Goal: Task Accomplishment & Management: Manage account settings

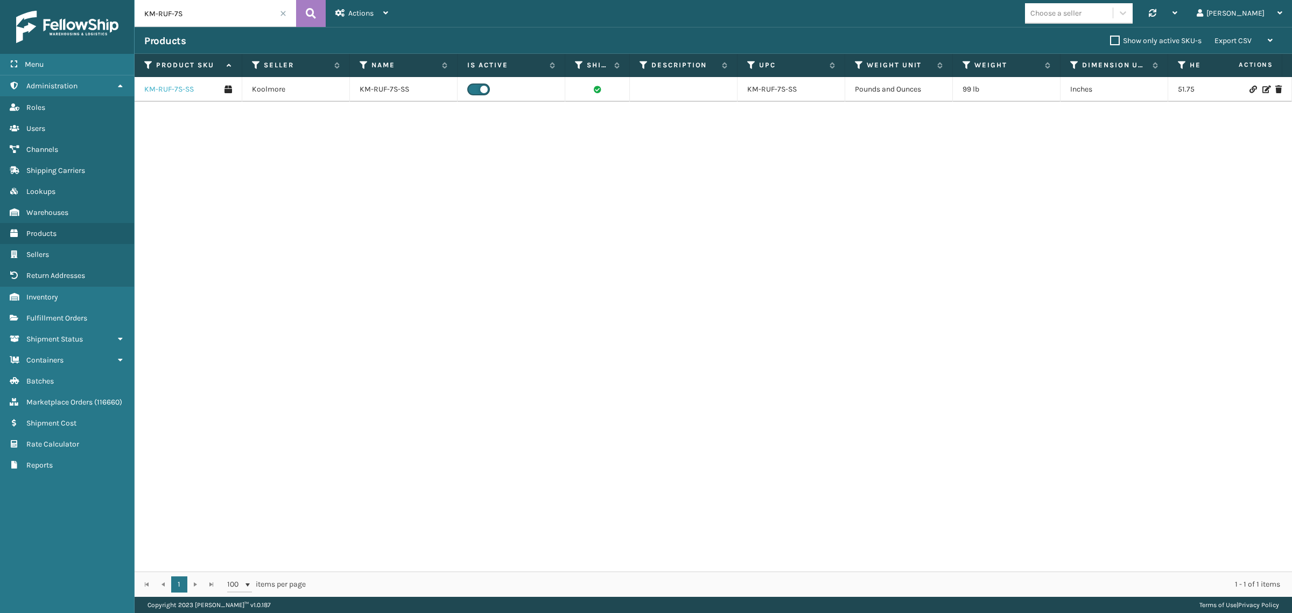
click at [160, 90] on link "KM-RUF-7S-SS" at bounding box center [169, 89] width 50 height 11
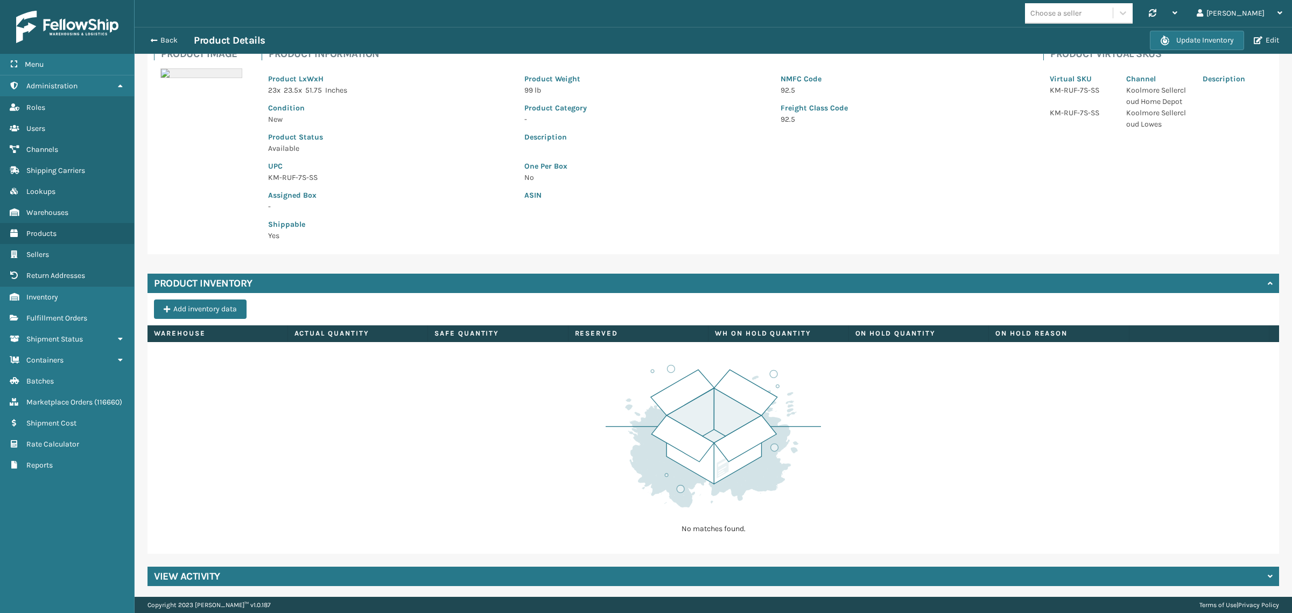
scroll to position [84, 0]
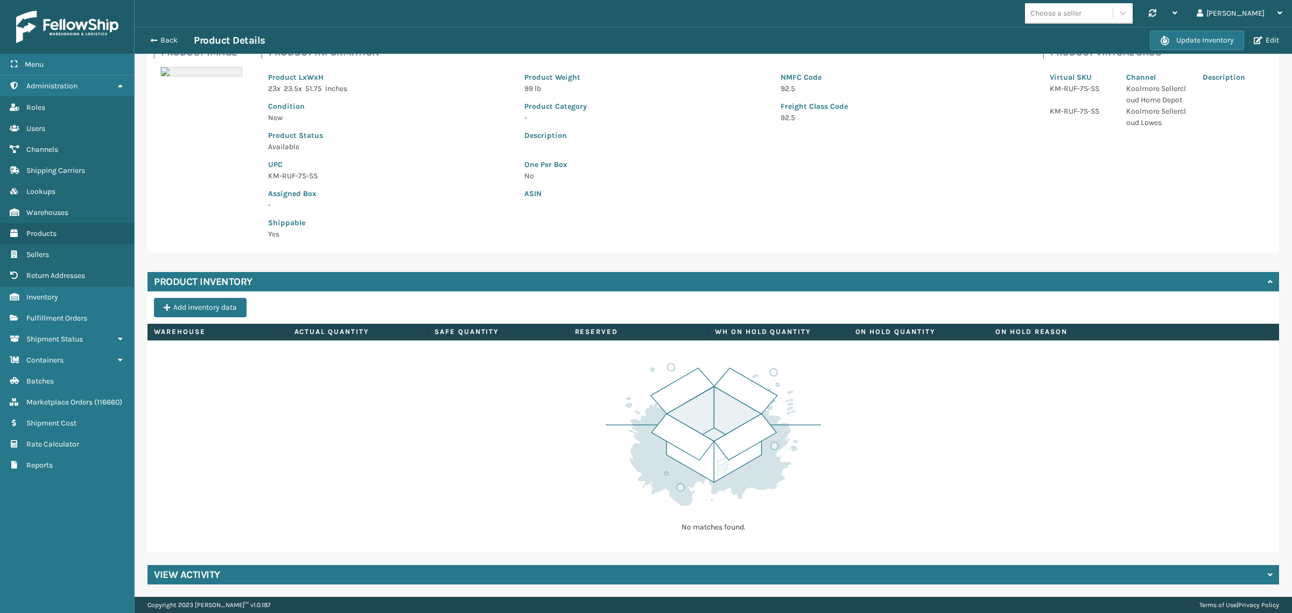
click at [310, 580] on div "View Activity" at bounding box center [714, 574] width 1132 height 19
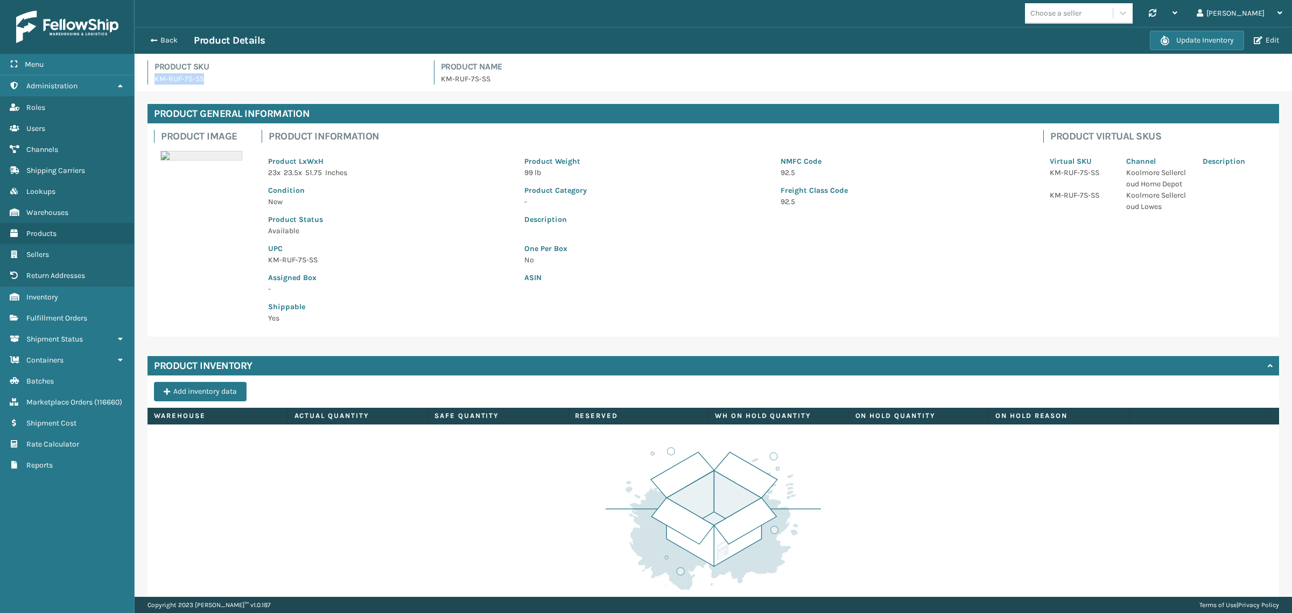
drag, startPoint x: 156, startPoint y: 80, endPoint x: 206, endPoint y: 87, distance: 50.0
click at [206, 87] on div "Product SKU KM-RUF-7S-SS Product Name KM-RUF-7S-SS" at bounding box center [713, 75] width 1145 height 31
copy p "KM-RUF-7S-SS"
click at [165, 79] on p "KM-RUF-7S-SS" at bounding box center [288, 78] width 267 height 11
drag, startPoint x: 158, startPoint y: 79, endPoint x: 152, endPoint y: 82, distance: 6.7
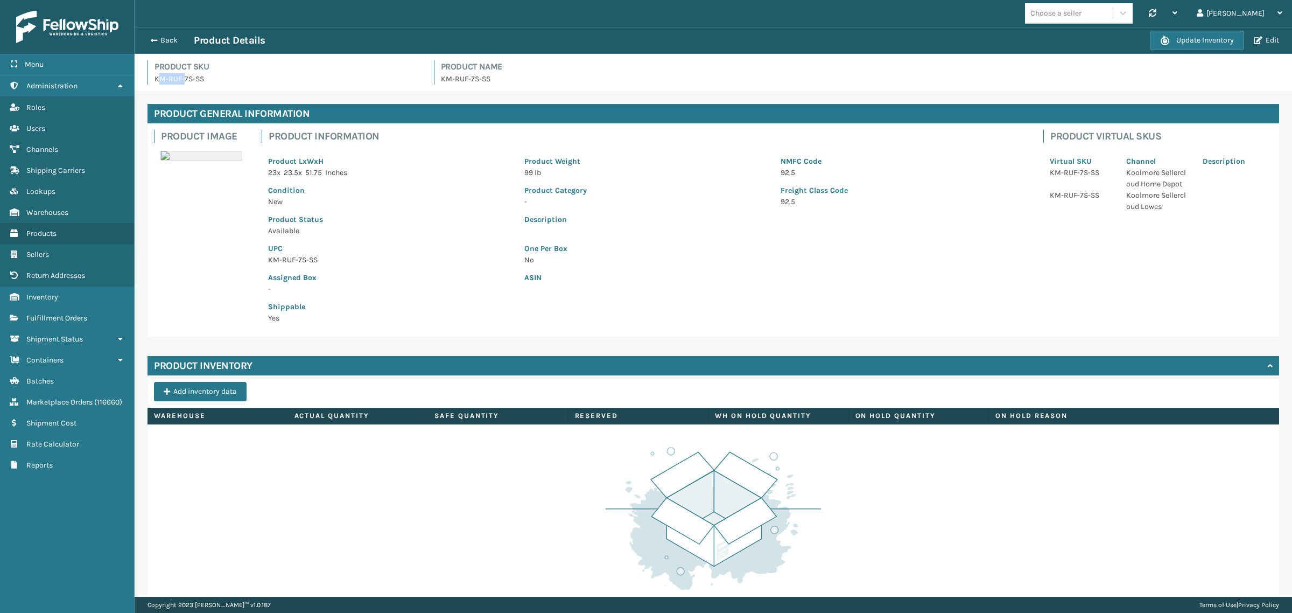
click at [181, 83] on p "KM-RUF-7S-SS" at bounding box center [288, 78] width 267 height 11
click at [152, 82] on div "Product SKU KM-RUF-7S-SS" at bounding box center [285, 72] width 274 height 24
drag, startPoint x: 155, startPoint y: 78, endPoint x: 193, endPoint y: 79, distance: 37.7
click at [193, 79] on p "KM-RUF-7S-SS" at bounding box center [288, 78] width 267 height 11
copy p "KM-RUF-7S"
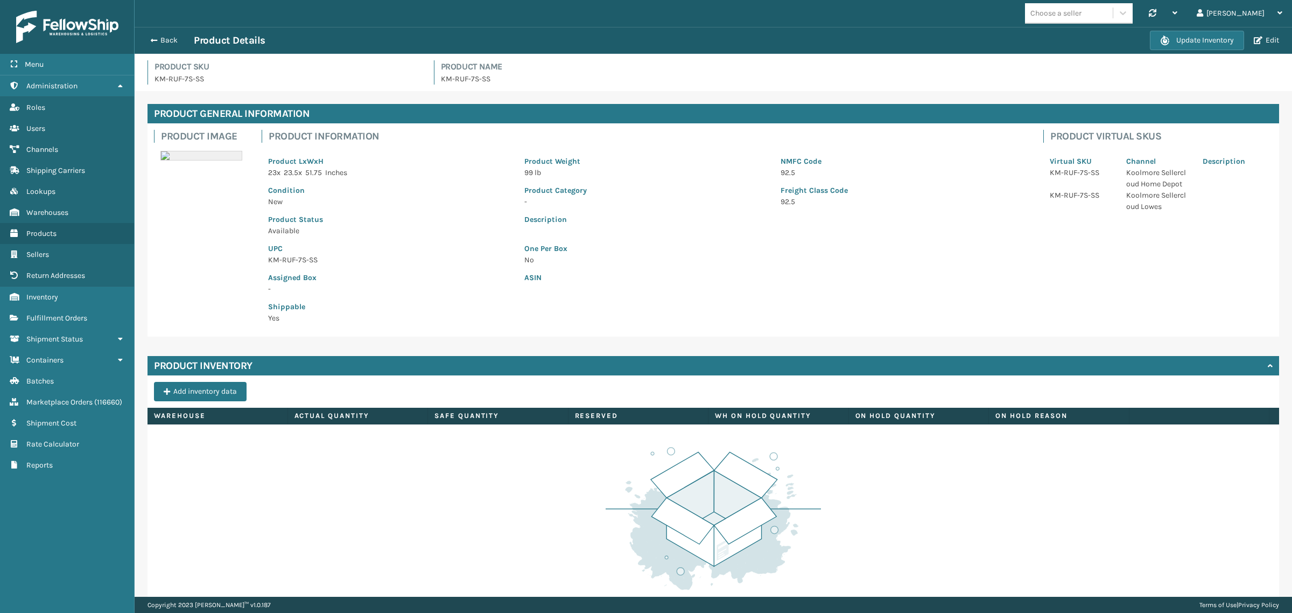
click at [439, 262] on p "KM-RUF-7S-SS" at bounding box center [389, 259] width 243 height 11
click at [183, 390] on button "Add inventory data" at bounding box center [200, 391] width 93 height 19
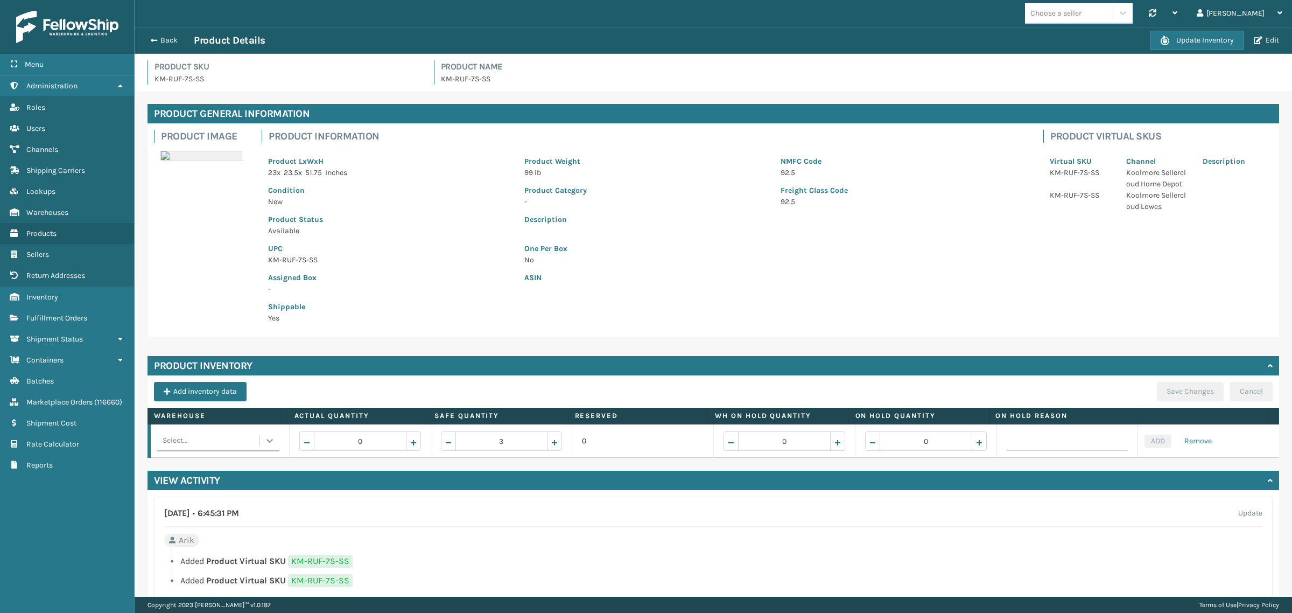
click at [264, 442] on icon at bounding box center [269, 440] width 11 height 11
click at [229, 464] on div "Fellowship - West" at bounding box center [217, 468] width 120 height 20
drag, startPoint x: 347, startPoint y: 447, endPoint x: 399, endPoint y: 456, distance: 52.4
click at [399, 456] on td "0" at bounding box center [360, 440] width 142 height 33
type input "147"
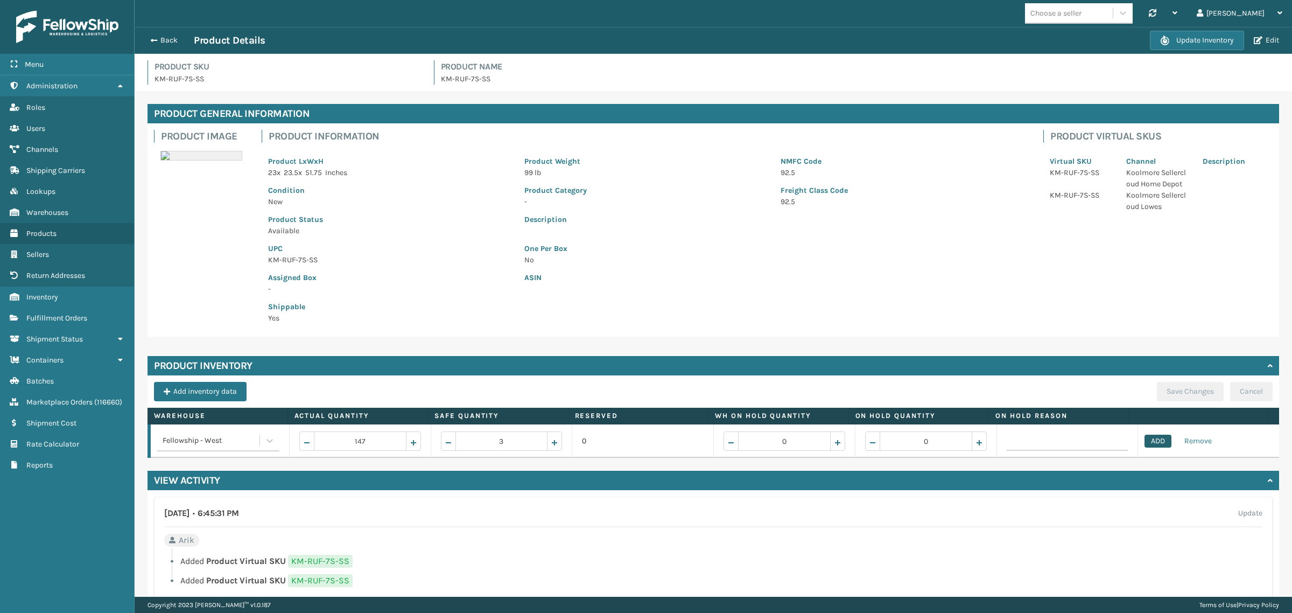
click at [1145, 440] on button "ADD" at bounding box center [1158, 441] width 27 height 13
click at [1175, 386] on button "Save Changes" at bounding box center [1190, 391] width 67 height 19
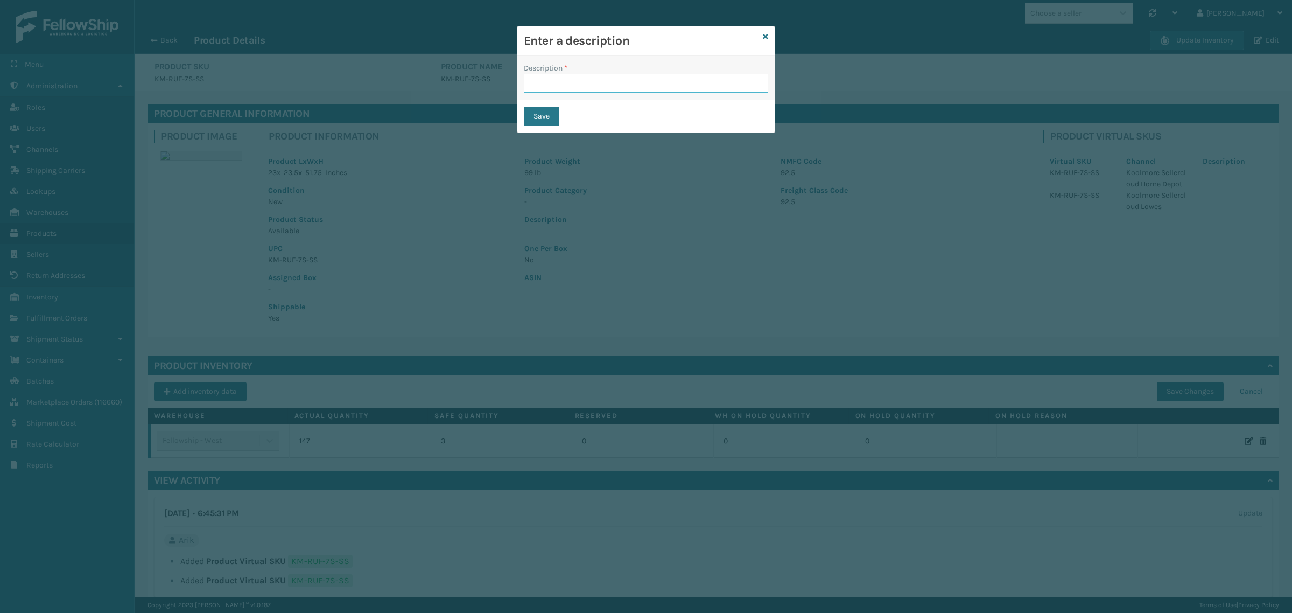
drag, startPoint x: 590, startPoint y: 88, endPoint x: 596, endPoint y: 93, distance: 8.0
click at [590, 88] on input "Description *" at bounding box center [646, 83] width 244 height 19
type input "Override"
click at [532, 115] on button "Save" at bounding box center [542, 116] width 36 height 19
